Goal: Find contact information: Find contact information

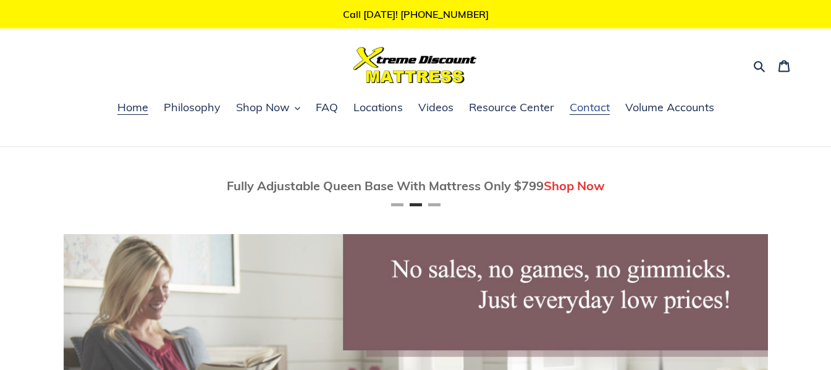
click at [589, 108] on span "Contact" at bounding box center [589, 107] width 40 height 15
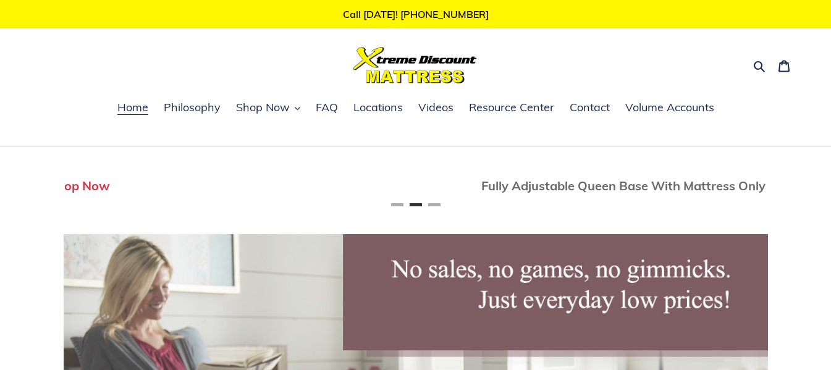
scroll to position [0, 704]
